Goal: Task Accomplishment & Management: Manage account settings

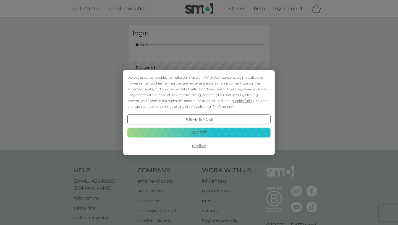
type input "[EMAIL_ADDRESS][DOMAIN_NAME]"
click at [191, 118] on button "Preferences" at bounding box center [198, 119] width 143 height 10
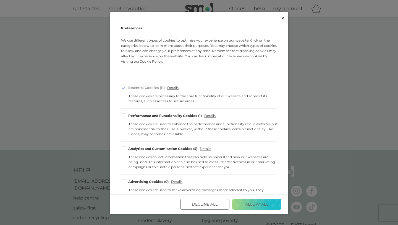
click at [201, 203] on button "Decline All" at bounding box center [204, 203] width 49 height 11
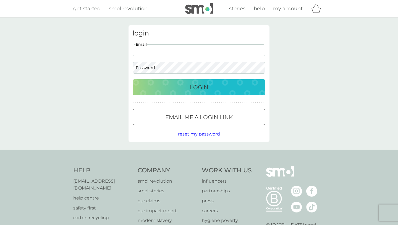
type input "[EMAIL_ADDRESS][DOMAIN_NAME]"
click at [194, 87] on p "Login" at bounding box center [199, 87] width 18 height 9
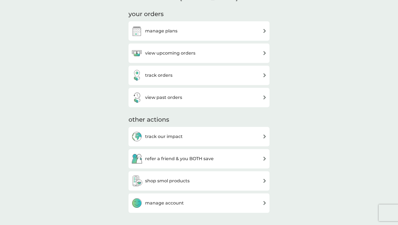
scroll to position [188, 0]
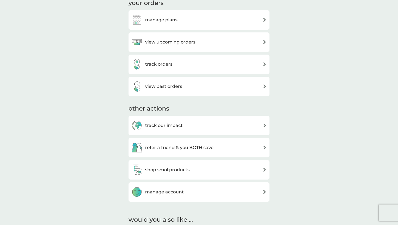
click at [162, 192] on h3 "manage account" at bounding box center [164, 191] width 39 height 7
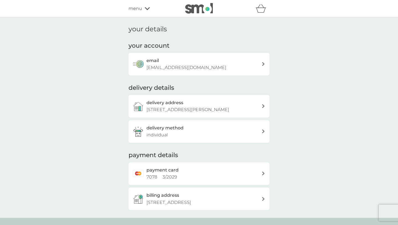
click at [263, 199] on div "billing address 18 Wychwood Close, Sunbury-on-thames, TW16 7RF" at bounding box center [199, 198] width 141 height 22
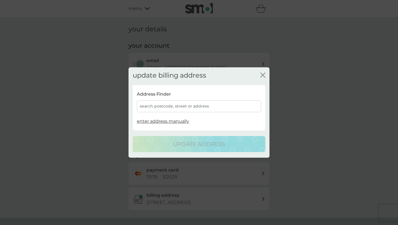
click at [158, 106] on div "search postcode, street or address" at bounding box center [199, 106] width 124 height 12
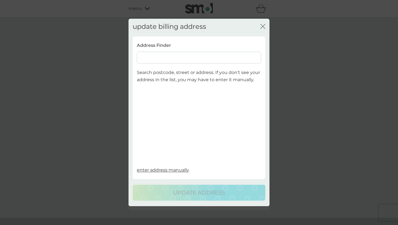
click at [147, 57] on input at bounding box center [199, 58] width 124 height 12
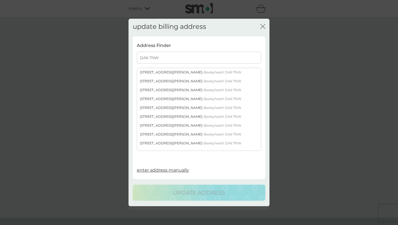
type input "DA6 7NW"
click at [150, 107] on div "9 Latham Road - Bexleyheath DA6 7NW" at bounding box center [199, 107] width 124 height 9
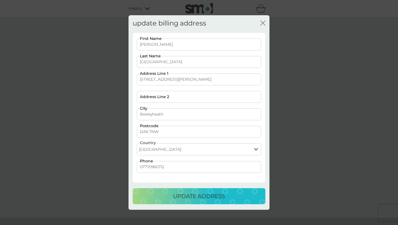
click at [192, 197] on p "update address" at bounding box center [199, 195] width 52 height 9
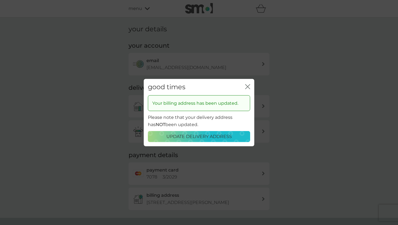
click at [248, 87] on icon "close" at bounding box center [249, 86] width 2 height 4
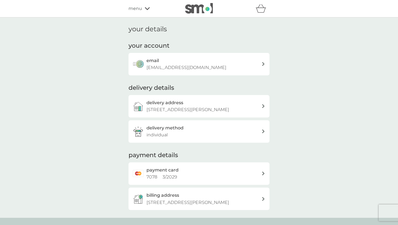
click at [143, 9] on div "menu" at bounding box center [152, 8] width 47 height 7
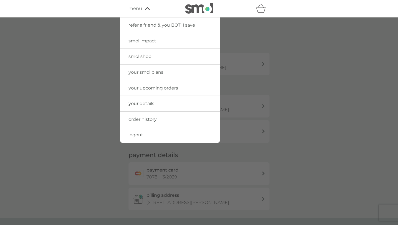
click at [153, 88] on span "your upcoming orders" at bounding box center [154, 87] width 50 height 5
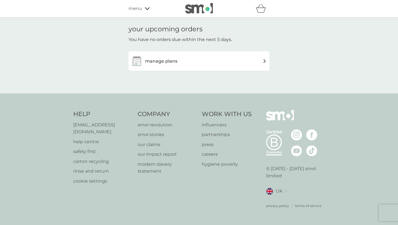
click at [157, 60] on h3 "manage plans" at bounding box center [161, 61] width 32 height 7
